Goal: Check status

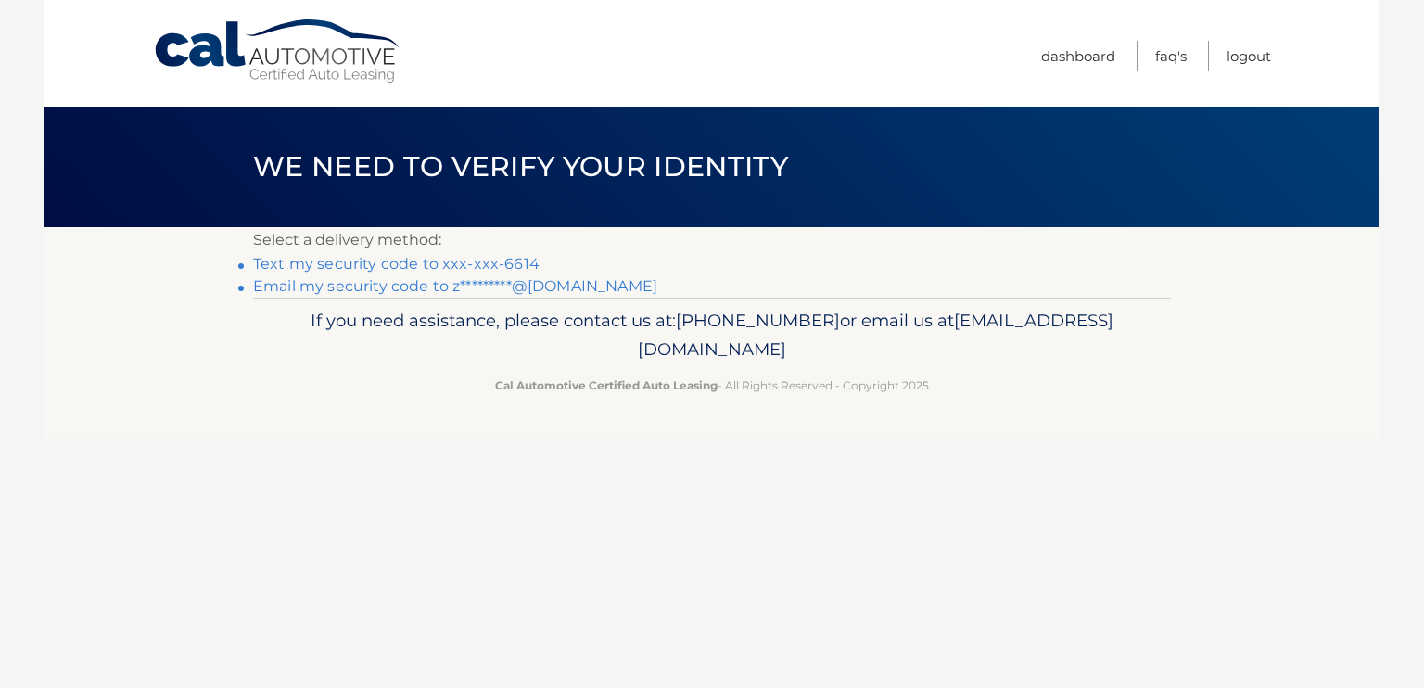
click at [493, 259] on link "Text my security code to xxx-xxx-6614" at bounding box center [396, 264] width 287 height 18
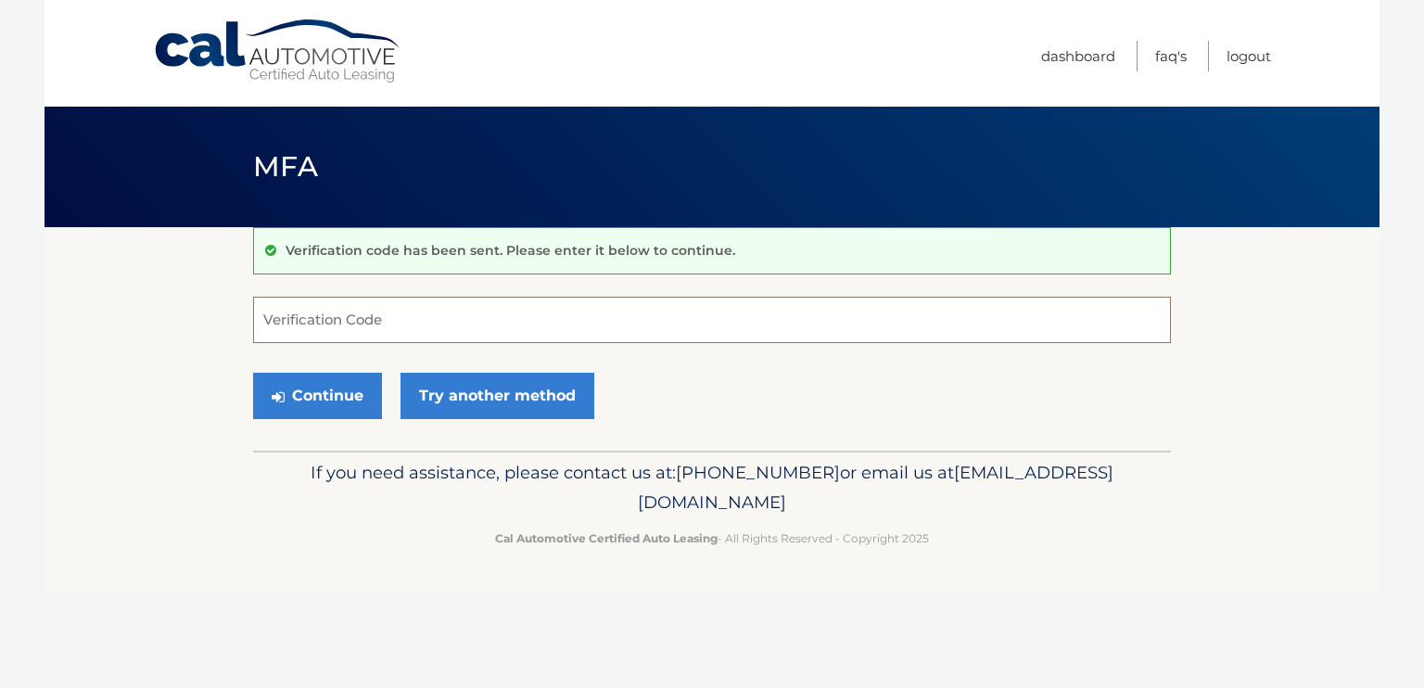
click at [504, 318] on input "Verification Code" at bounding box center [712, 320] width 918 height 46
type input "270543"
click at [297, 403] on button "Continue" at bounding box center [317, 396] width 129 height 46
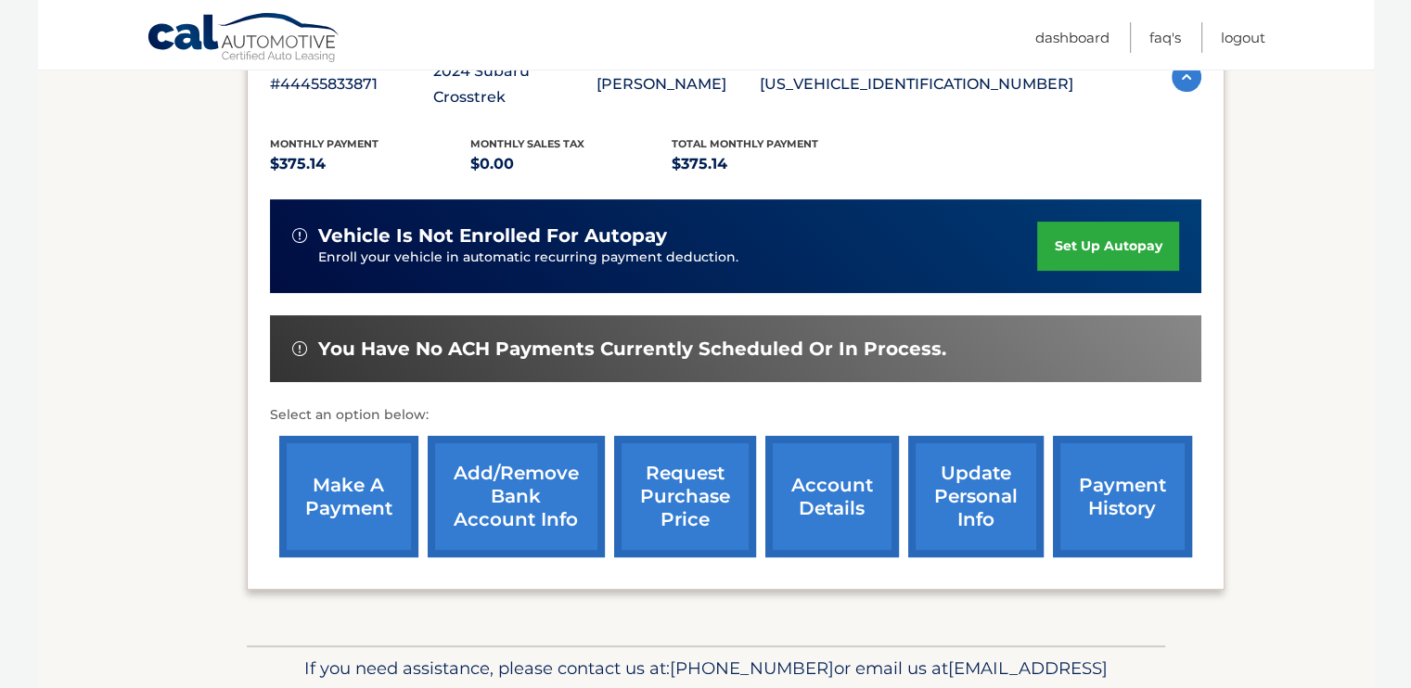
scroll to position [366, 0]
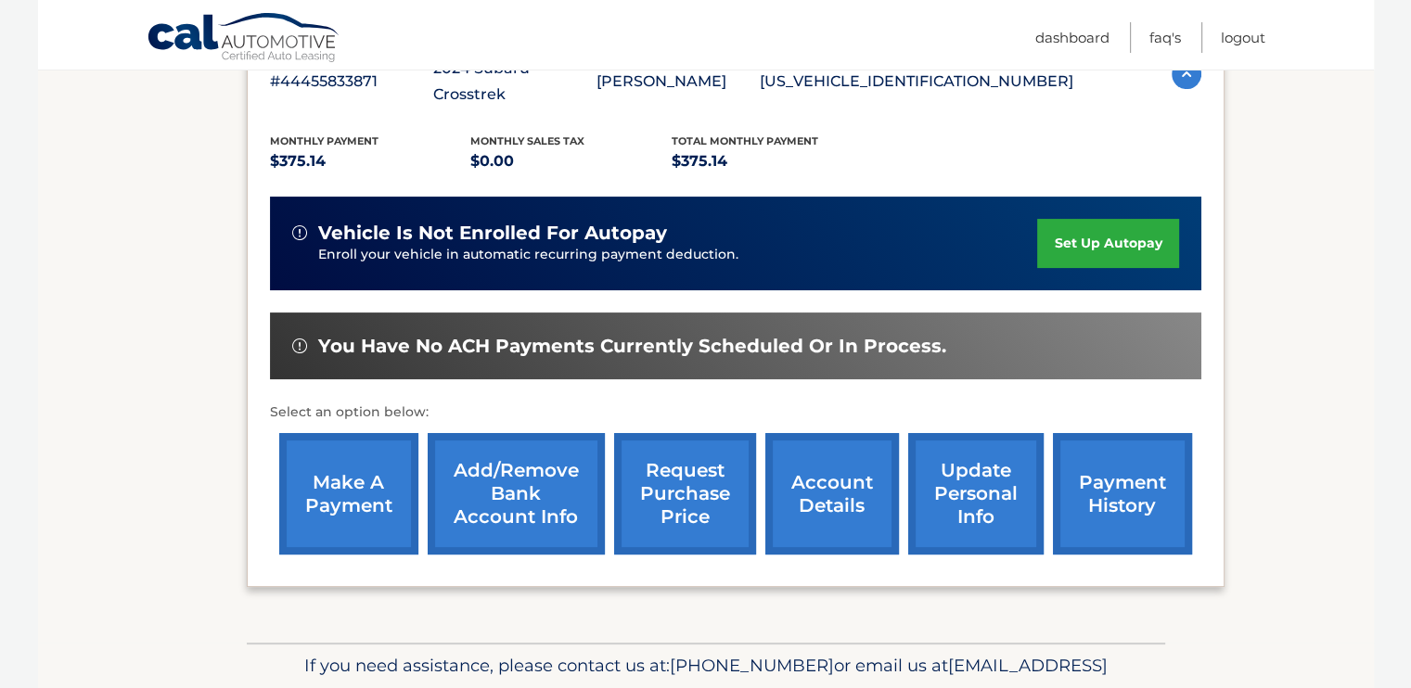
click at [836, 459] on link "account details" at bounding box center [832, 493] width 134 height 121
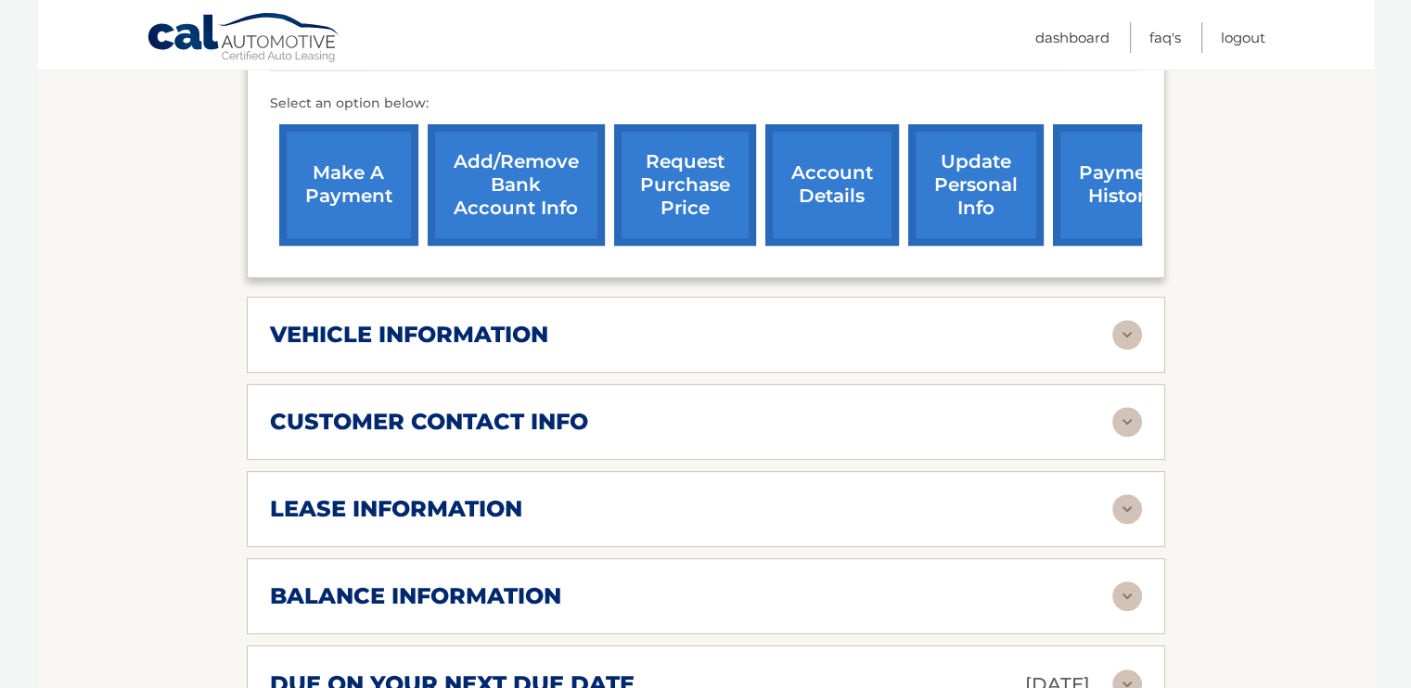
scroll to position [701, 0]
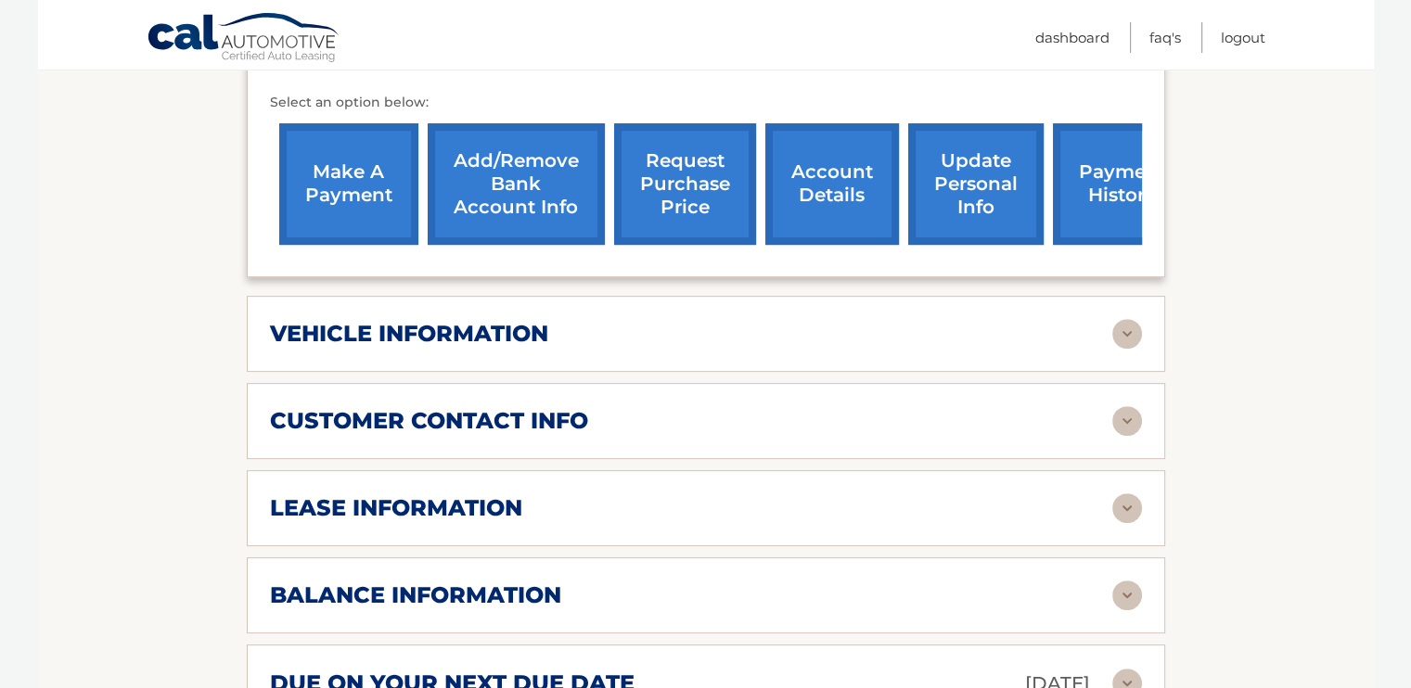
click at [449, 494] on h2 "lease information" at bounding box center [396, 508] width 252 height 28
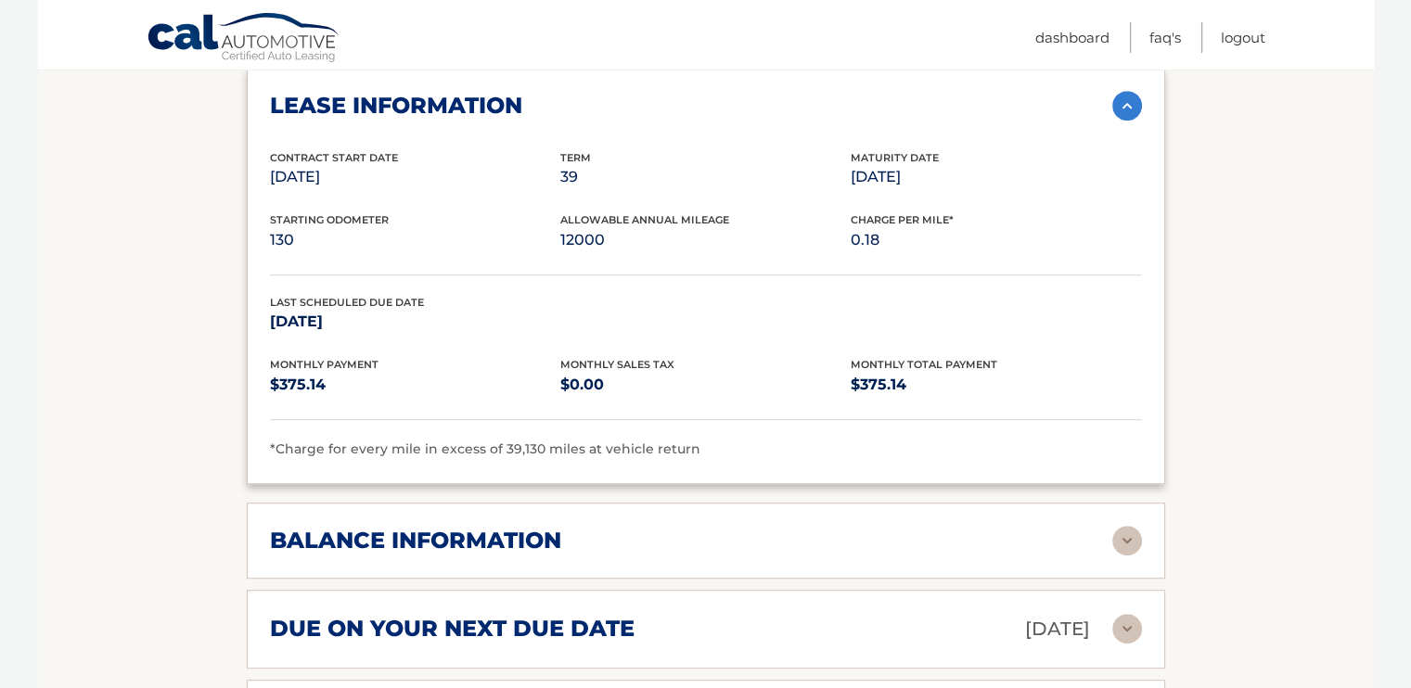
scroll to position [1104, 0]
click at [503, 614] on h2 "due on your next due date" at bounding box center [452, 628] width 364 height 28
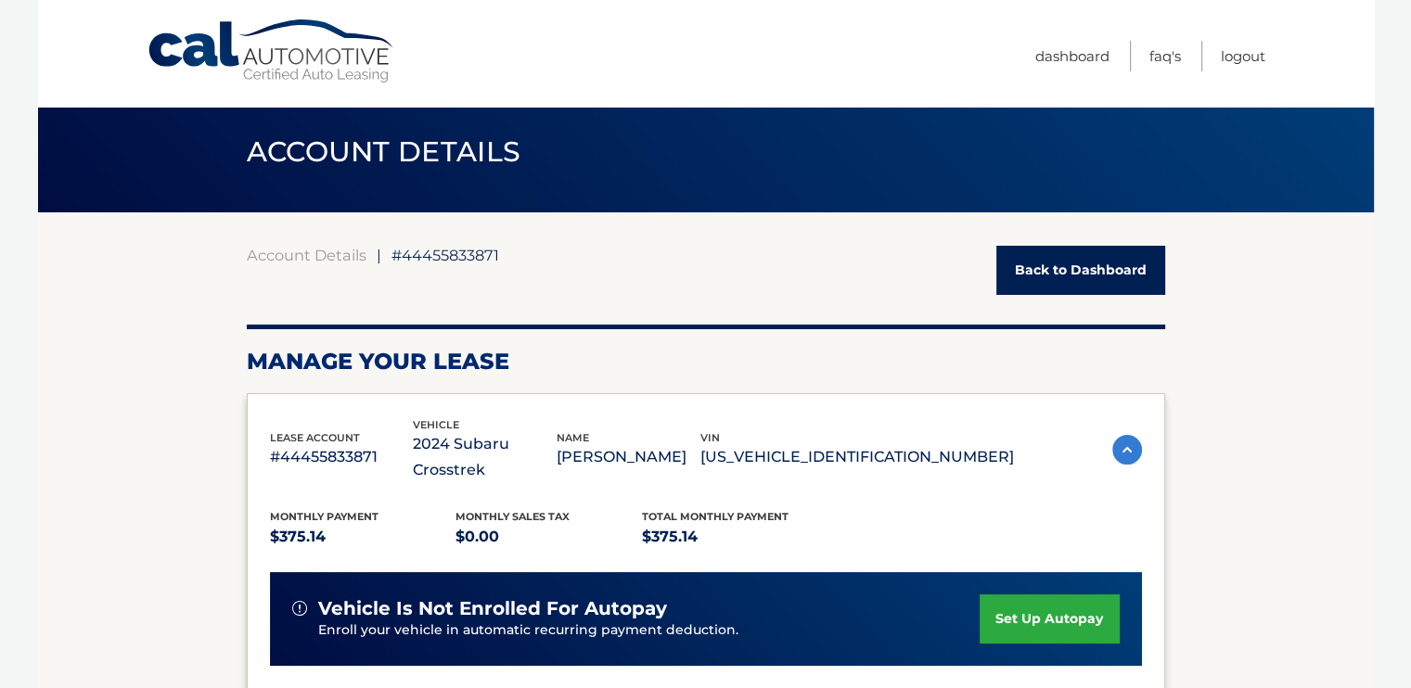
scroll to position [0, 0]
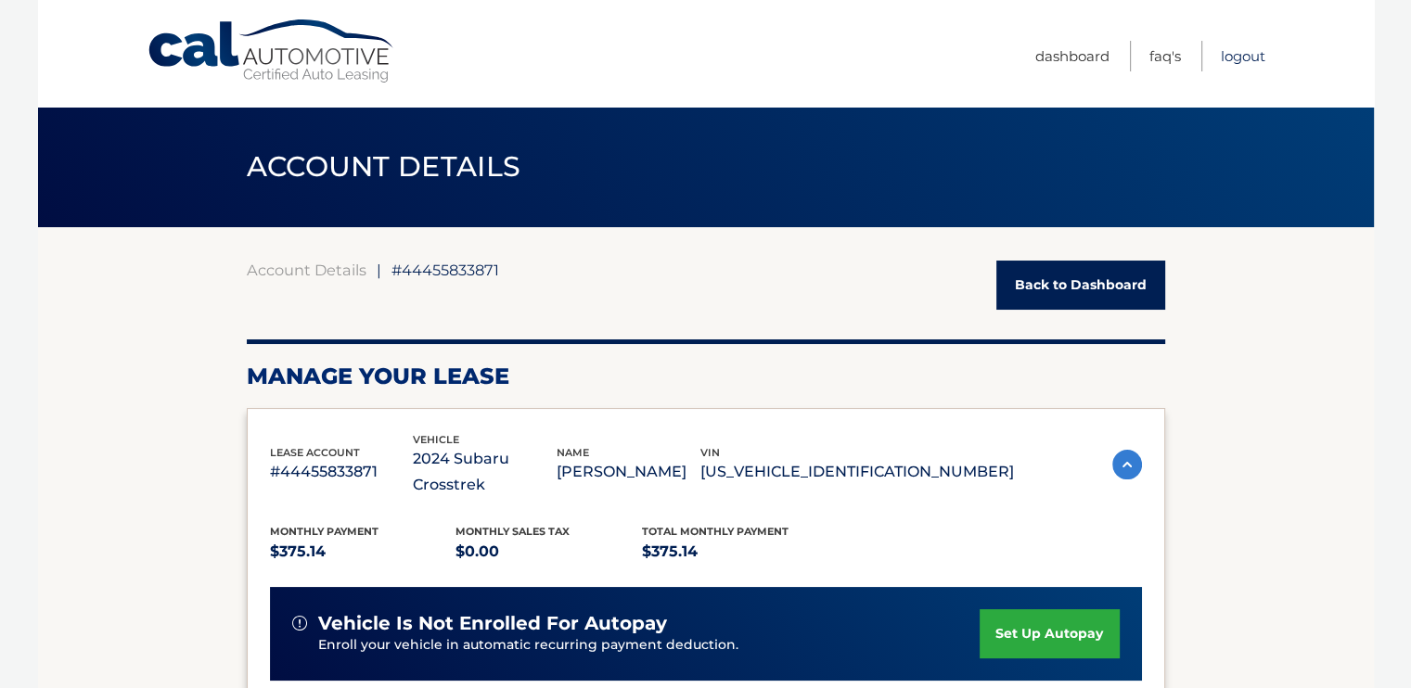
click at [1238, 57] on link "Logout" at bounding box center [1242, 56] width 45 height 31
